Goal: Task Accomplishment & Management: Use online tool/utility

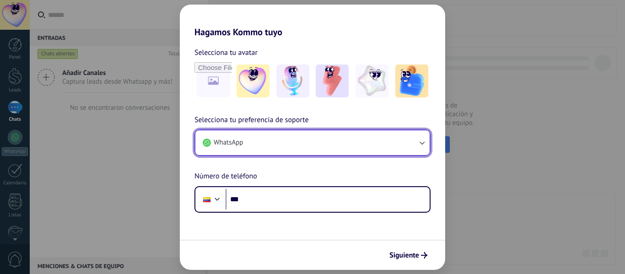
click at [402, 145] on button "WhatsApp" at bounding box center [312, 142] width 234 height 25
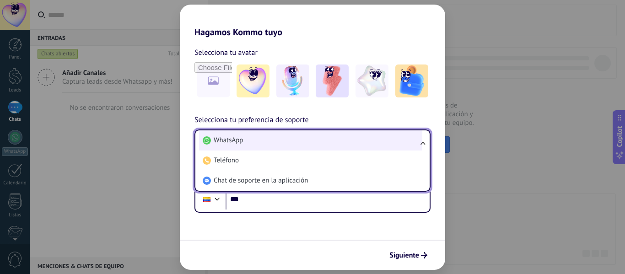
click at [402, 145] on li "WhatsApp" at bounding box center [310, 140] width 223 height 20
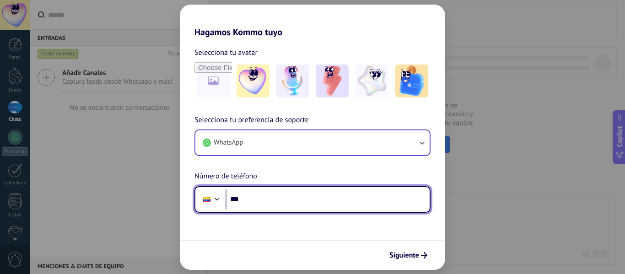
click at [314, 201] on input "***" at bounding box center [327, 199] width 204 height 21
drag, startPoint x: 331, startPoint y: 209, endPoint x: 244, endPoint y: 200, distance: 87.4
click at [244, 200] on input "**********" at bounding box center [327, 199] width 204 height 21
type input "**********"
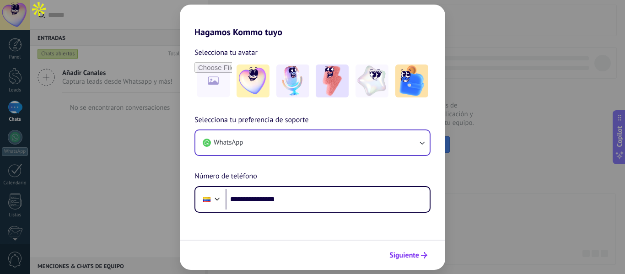
click at [398, 256] on span "Siguiente" at bounding box center [404, 255] width 30 height 6
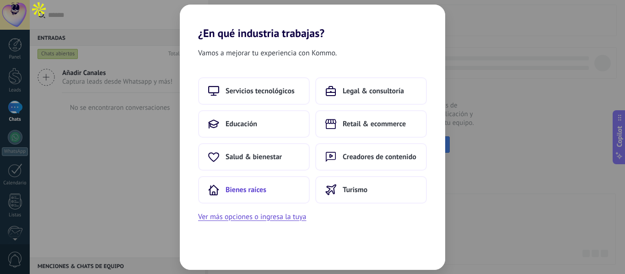
click at [266, 191] on button "Bienes raíces" at bounding box center [254, 189] width 112 height 27
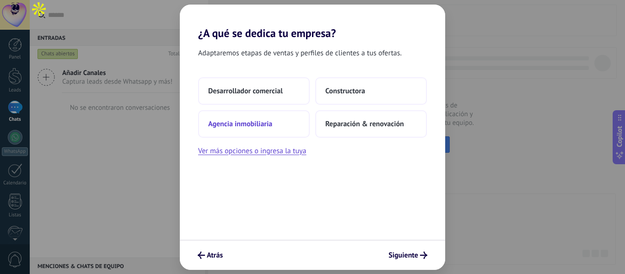
click at [278, 125] on button "Agencia inmobiliaria" at bounding box center [254, 123] width 112 height 27
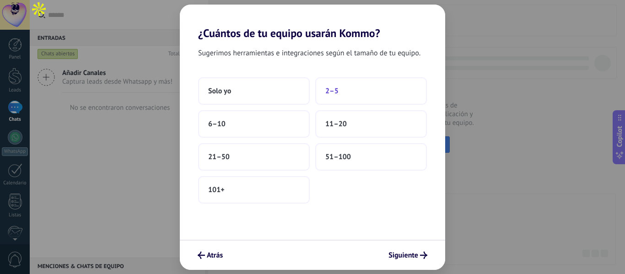
click at [354, 92] on button "2–5" at bounding box center [371, 90] width 112 height 27
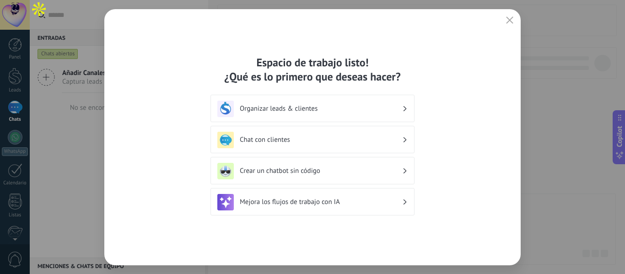
click at [383, 135] on div "Chat con clientes" at bounding box center [312, 140] width 190 height 16
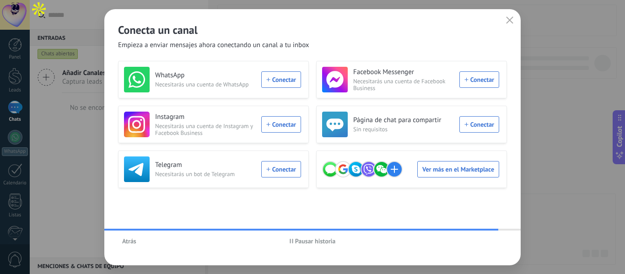
click at [510, 19] on icon "button" at bounding box center [509, 19] width 7 height 7
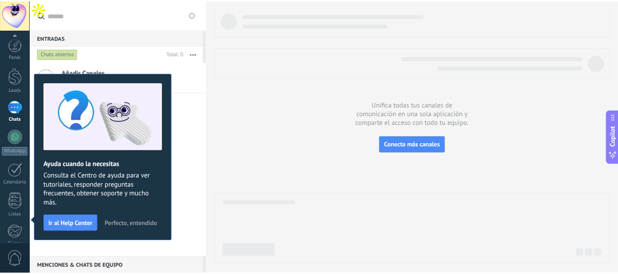
scroll to position [107, 0]
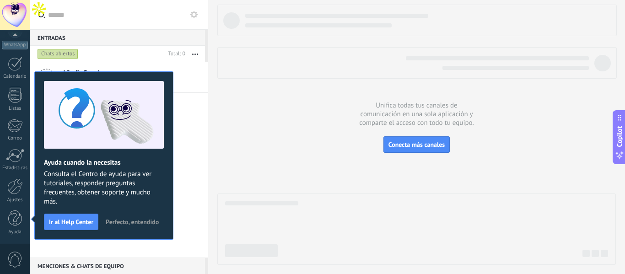
click at [429, 180] on div at bounding box center [416, 135] width 398 height 260
click at [19, 190] on div at bounding box center [15, 186] width 16 height 16
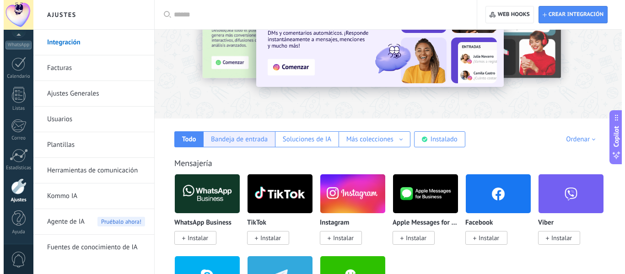
scroll to position [61, 0]
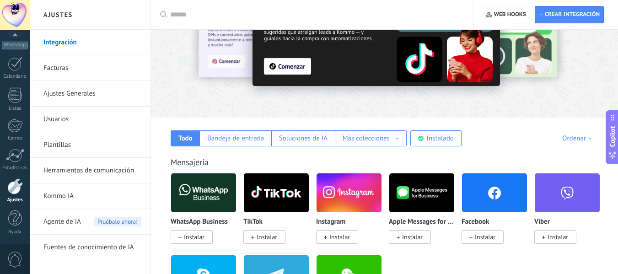
click at [486, 193] on img at bounding box center [494, 193] width 65 height 44
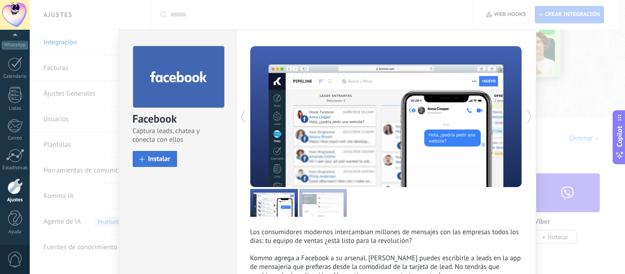
click at [167, 164] on button "Instalar" at bounding box center [155, 159] width 45 height 16
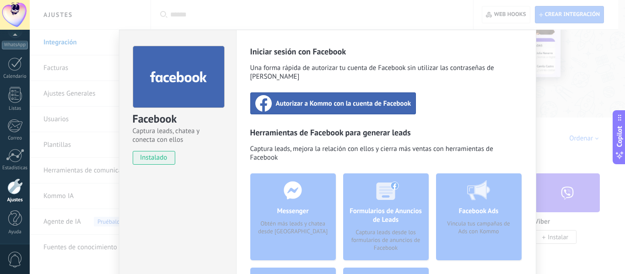
click at [326, 99] on span "Autorizar a Kommo con la cuenta de Facebook" at bounding box center [343, 103] width 135 height 9
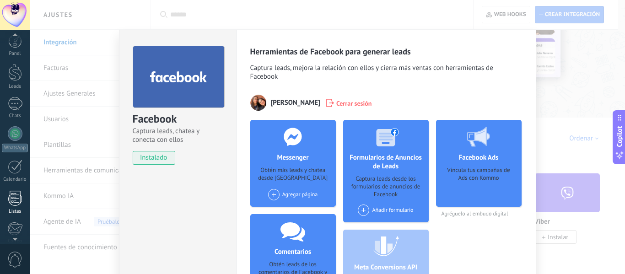
scroll to position [0, 0]
click at [19, 74] on div at bounding box center [15, 76] width 14 height 17
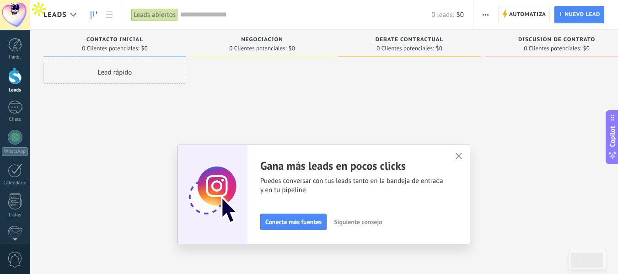
click at [306, 220] on span "Conecta más fuentes" at bounding box center [293, 222] width 56 height 6
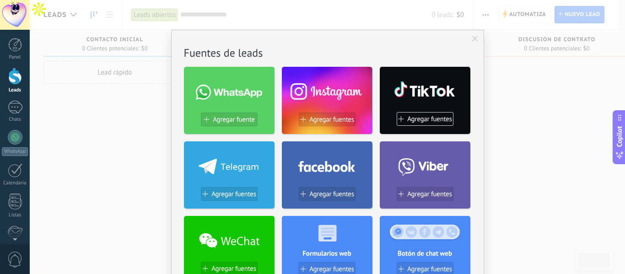
click at [352, 171] on use at bounding box center [326, 166] width 57 height 11
click at [336, 193] on span "Agregar fuentes" at bounding box center [331, 194] width 45 height 8
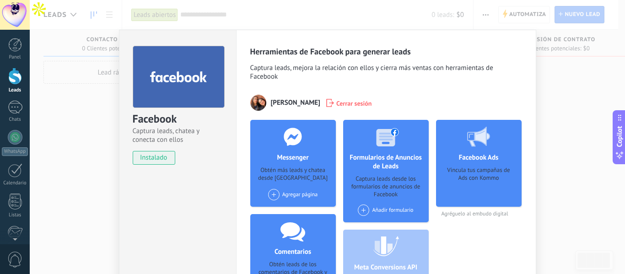
click at [361, 208] on span at bounding box center [363, 209] width 11 height 11
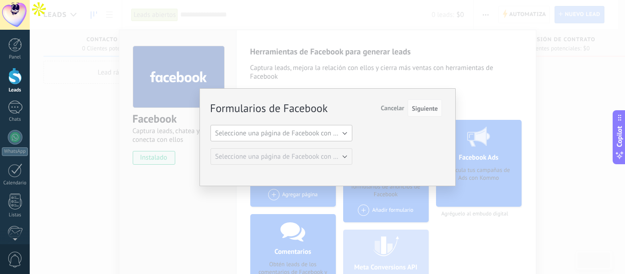
click at [345, 137] on span "Seleccione una página de Facebook con formas" at bounding box center [284, 133] width 138 height 9
click at [313, 152] on span "Tucdf" at bounding box center [277, 149] width 144 height 9
click at [376, 146] on div "Formularios de Facebook Siguiente Cancelar Seleccione una página de Facebook co…" at bounding box center [325, 132] width 231 height 64
click at [422, 108] on span "Siguiente" at bounding box center [425, 108] width 26 height 6
click at [426, 109] on span "Siguiente" at bounding box center [425, 108] width 26 height 6
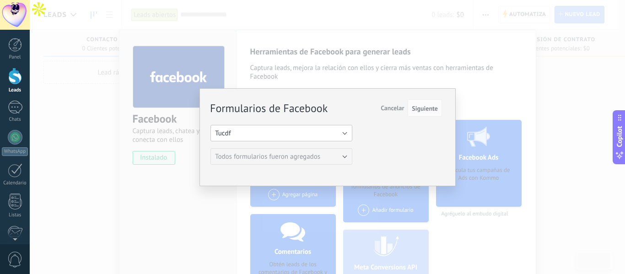
click at [346, 133] on button "Tucdf" at bounding box center [281, 133] width 142 height 16
click at [316, 151] on span "Tucdf" at bounding box center [277, 149] width 144 height 9
click at [344, 132] on button "Tucdf" at bounding box center [281, 133] width 142 height 16
click at [332, 151] on span "Tucdf" at bounding box center [277, 149] width 144 height 9
click at [340, 133] on button "Tucdf" at bounding box center [281, 133] width 142 height 16
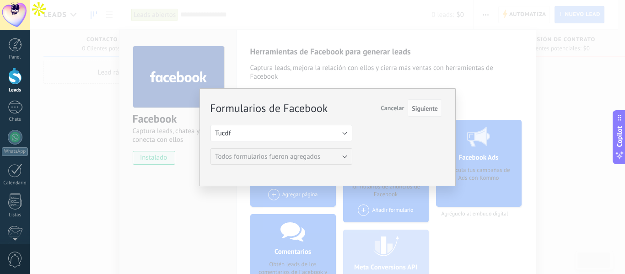
click at [389, 108] on span "Cancelar" at bounding box center [392, 108] width 23 height 8
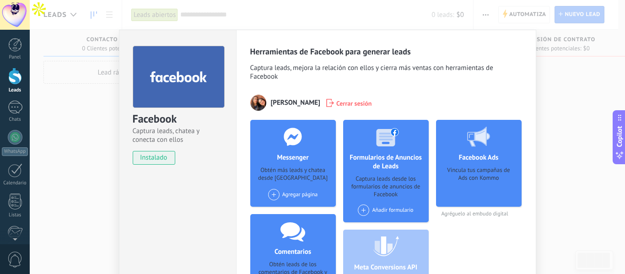
click at [363, 211] on span at bounding box center [363, 209] width 11 height 11
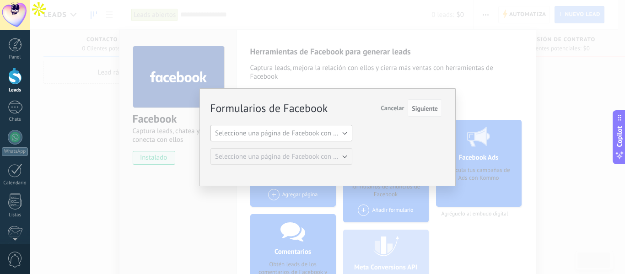
click at [343, 134] on span "Seleccione una página de Facebook con formas" at bounding box center [284, 133] width 138 height 9
click at [335, 149] on span "Tucdf" at bounding box center [277, 149] width 144 height 9
click at [394, 108] on span "Cancelar" at bounding box center [392, 108] width 23 height 8
